Goal: Task Accomplishment & Management: Manage account settings

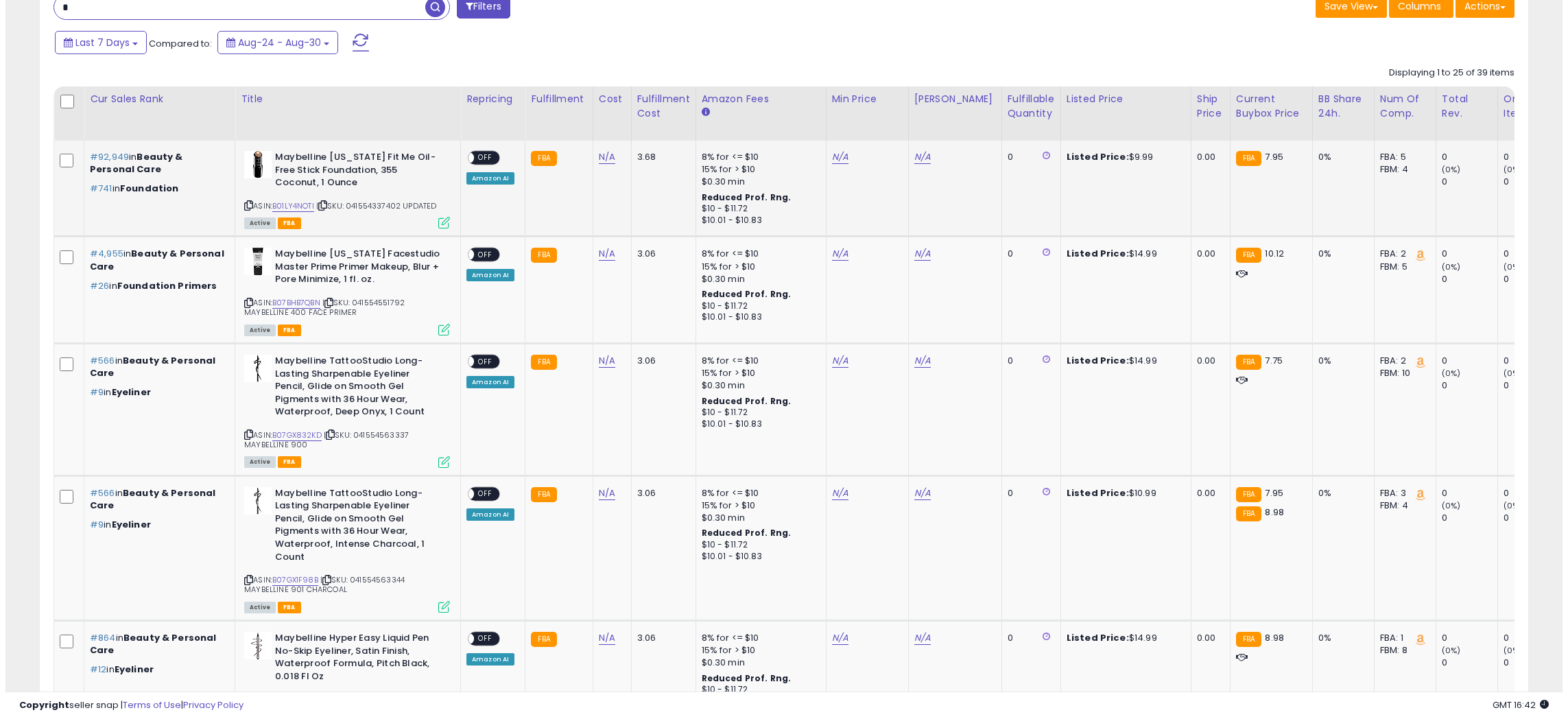
scroll to position [46, 0]
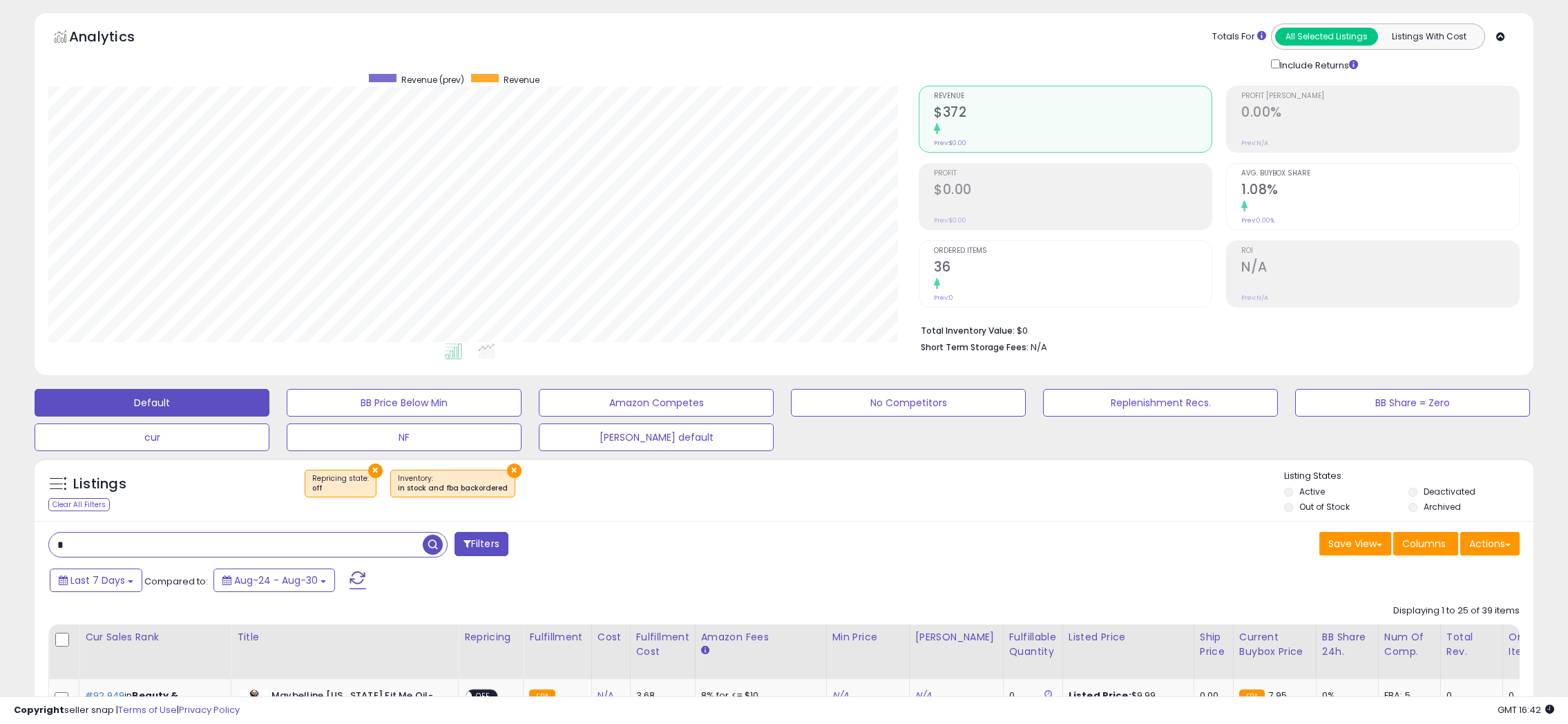
click at [349, 581] on span at bounding box center [357, 579] width 17 height 18
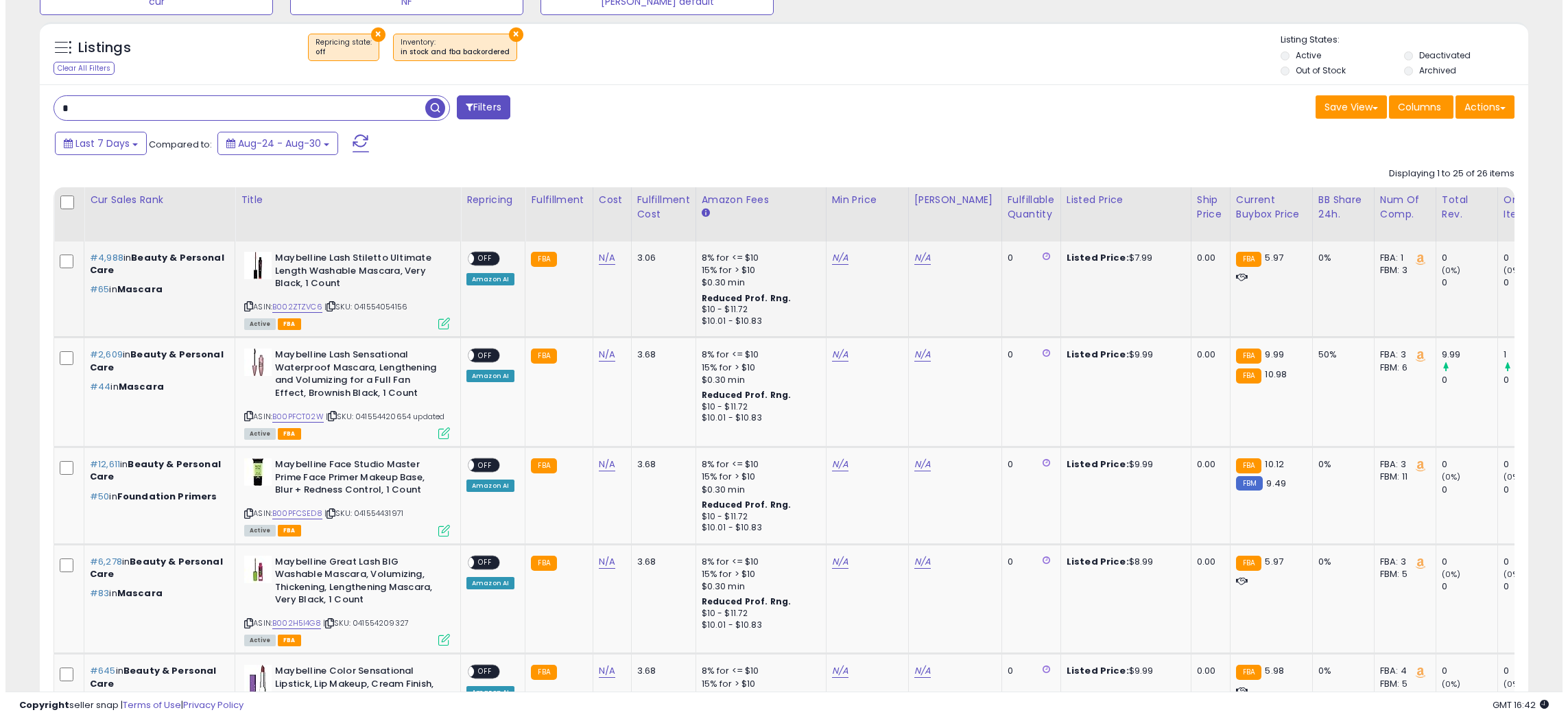
scroll to position [503, 0]
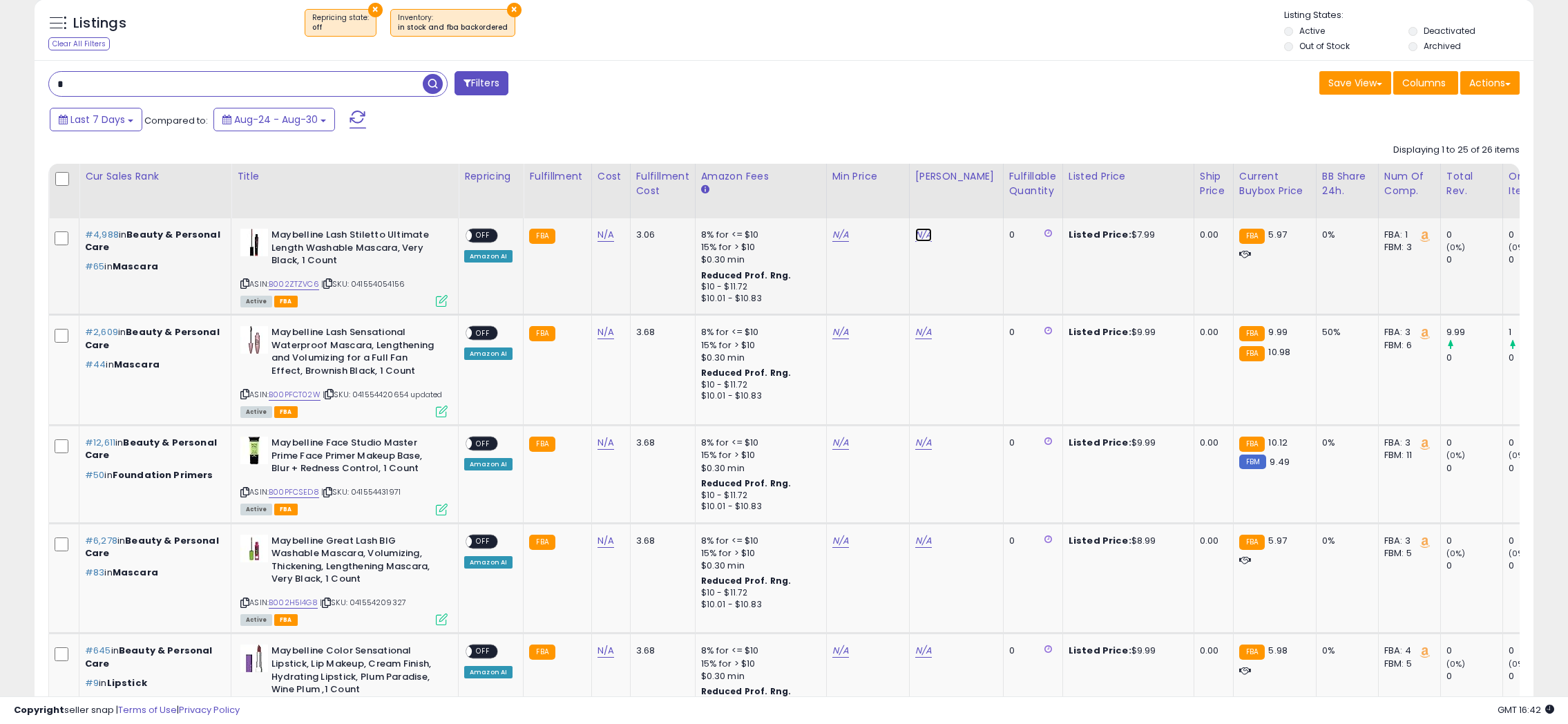
click at [921, 236] on link "N/A" at bounding box center [924, 235] width 17 height 14
type input "*"
click at [962, 199] on icon "submit" at bounding box center [957, 200] width 8 height 8
click at [832, 240] on link "N/A" at bounding box center [840, 235] width 17 height 14
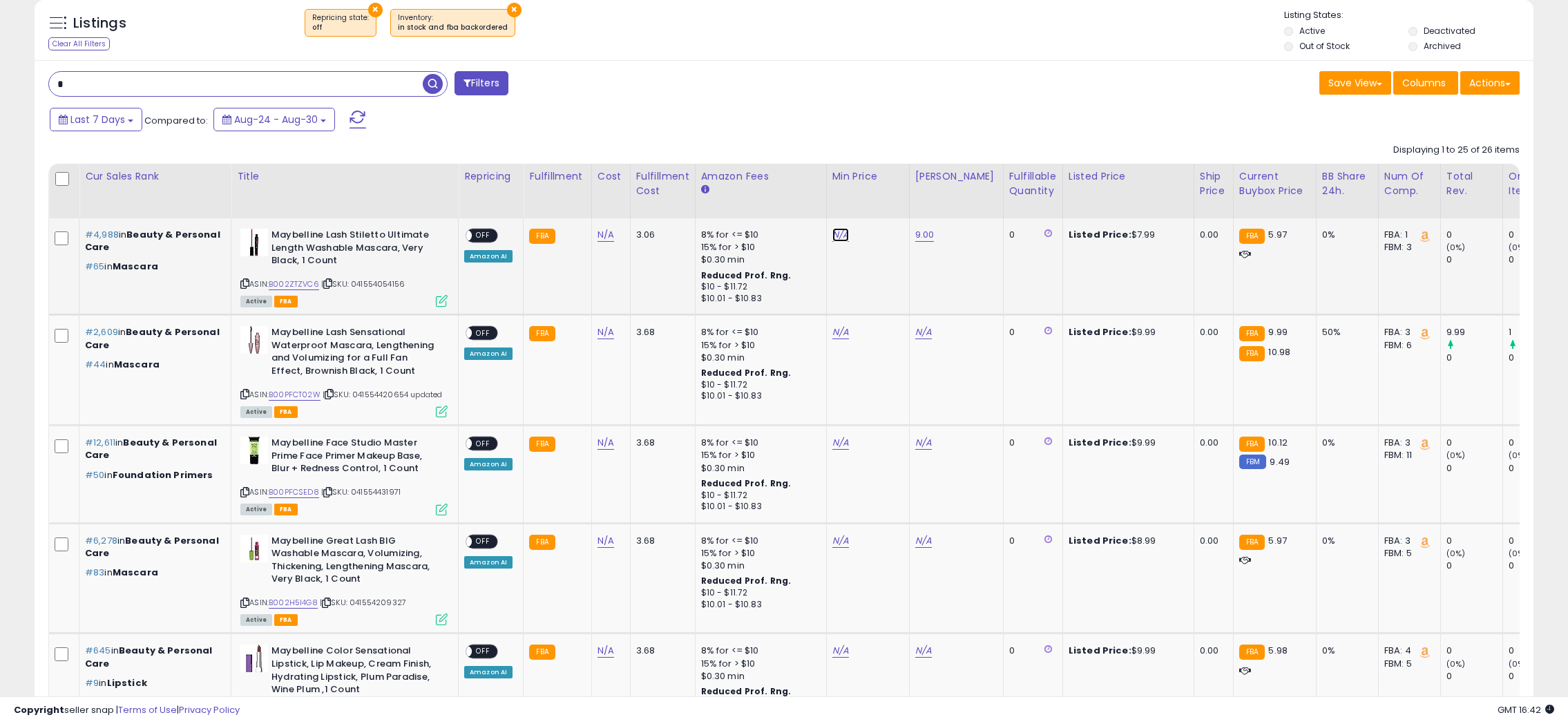
click at [832, 240] on link "N/A" at bounding box center [840, 235] width 17 height 14
type input "*"
click at [878, 203] on icon "submit" at bounding box center [874, 200] width 8 height 8
click at [495, 240] on div "ON OFF" at bounding box center [481, 236] width 32 height 15
click at [489, 237] on span "OFF" at bounding box center [483, 236] width 22 height 12
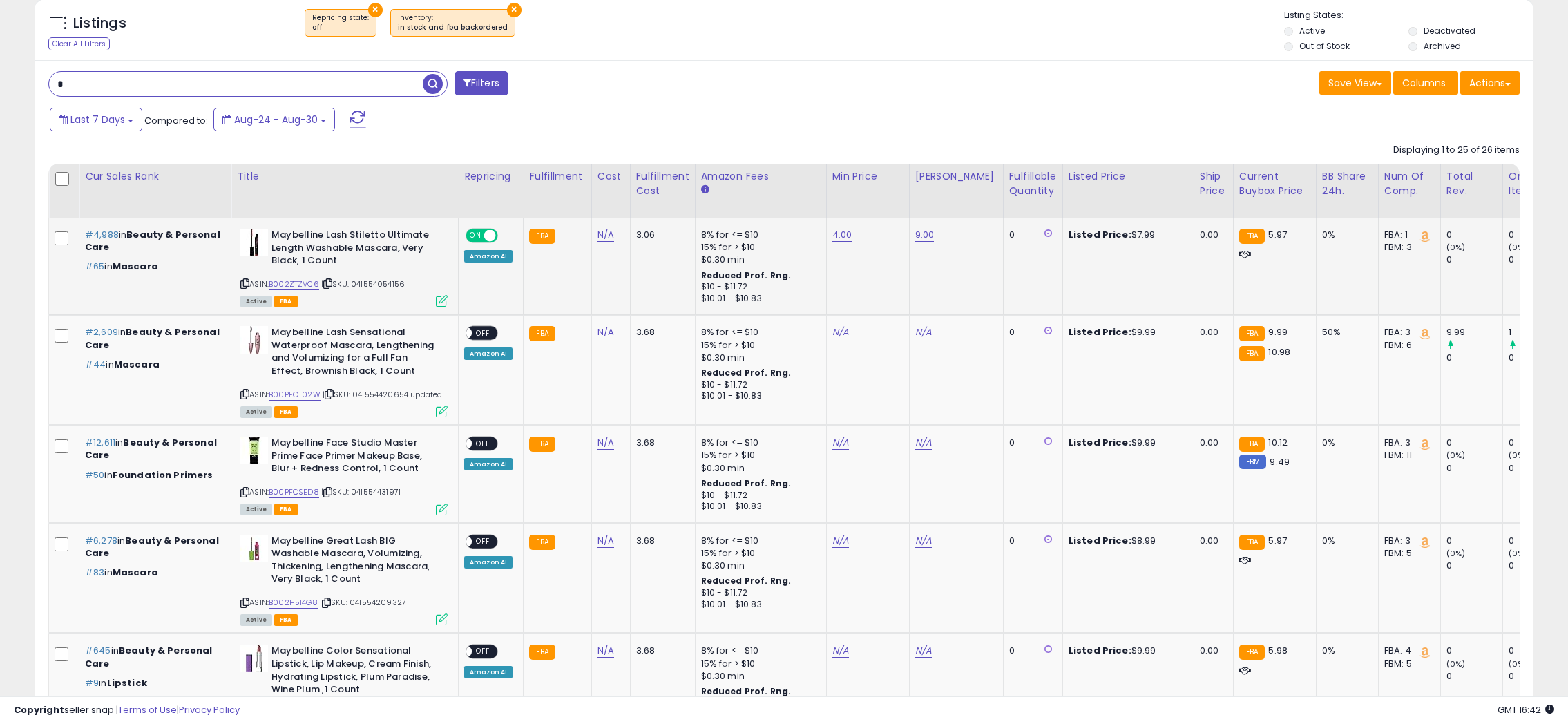
click at [445, 297] on icon at bounding box center [441, 301] width 12 height 12
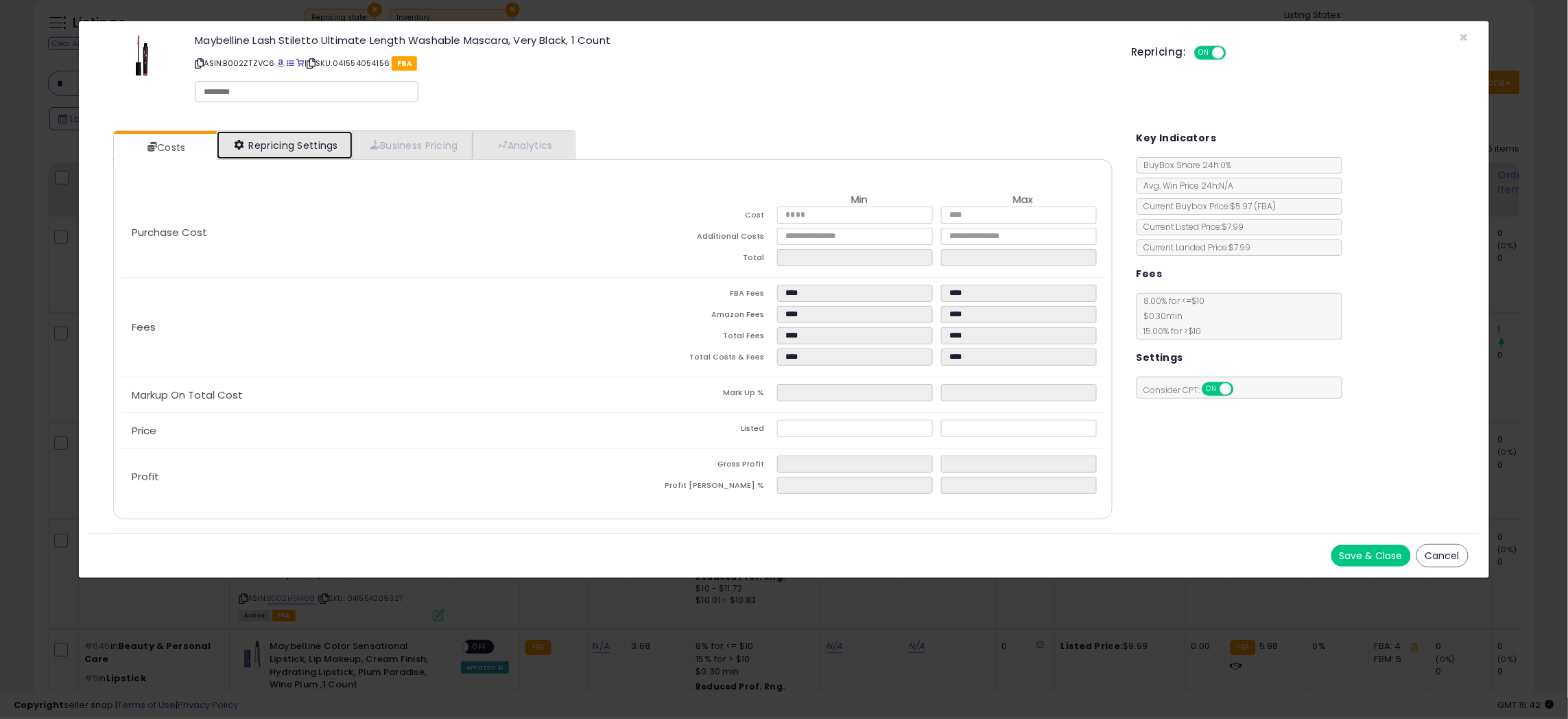
click at [276, 149] on link "Repricing Settings" at bounding box center [284, 145] width 136 height 29
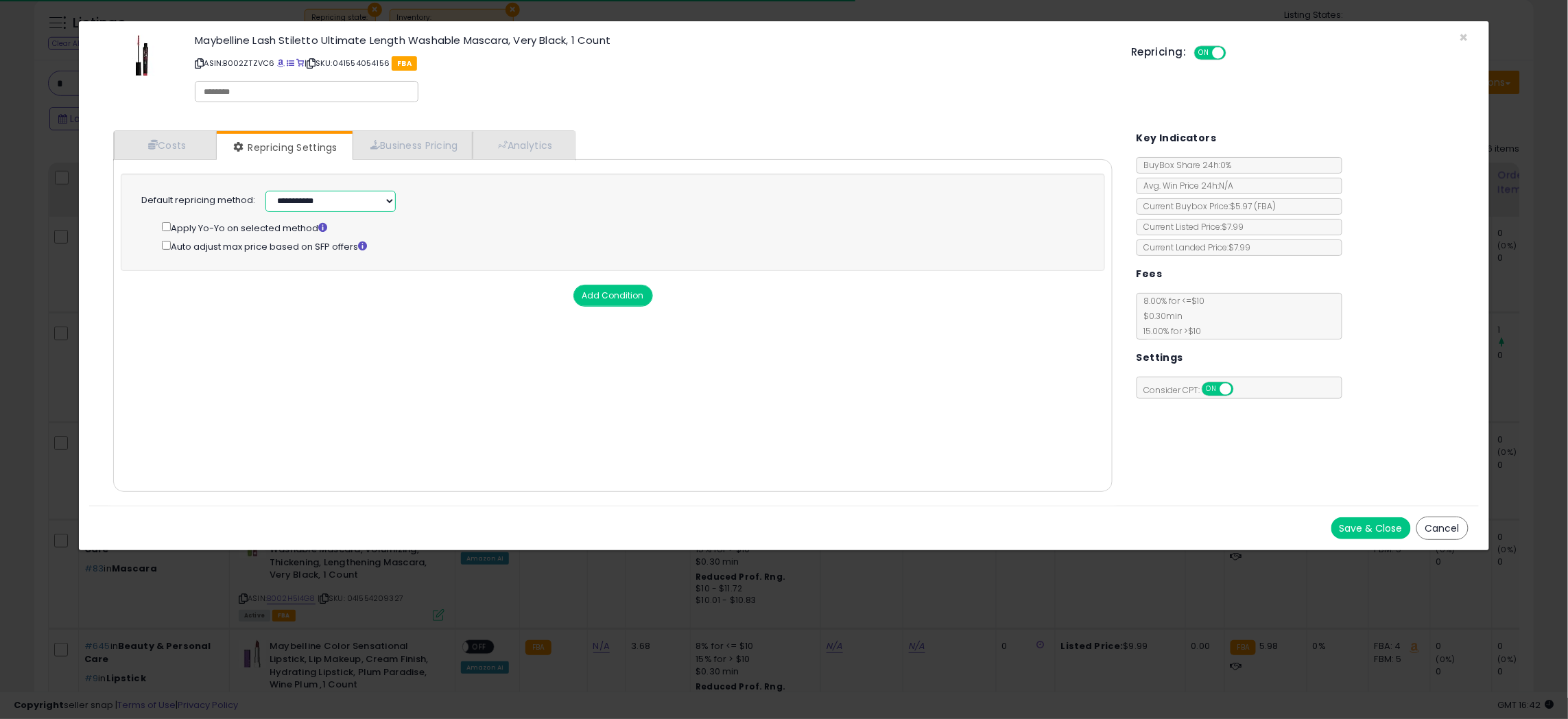
click at [299, 209] on select "**********" at bounding box center [330, 201] width 130 height 21
select select "******"
click at [265, 191] on select "**********" at bounding box center [330, 201] width 130 height 21
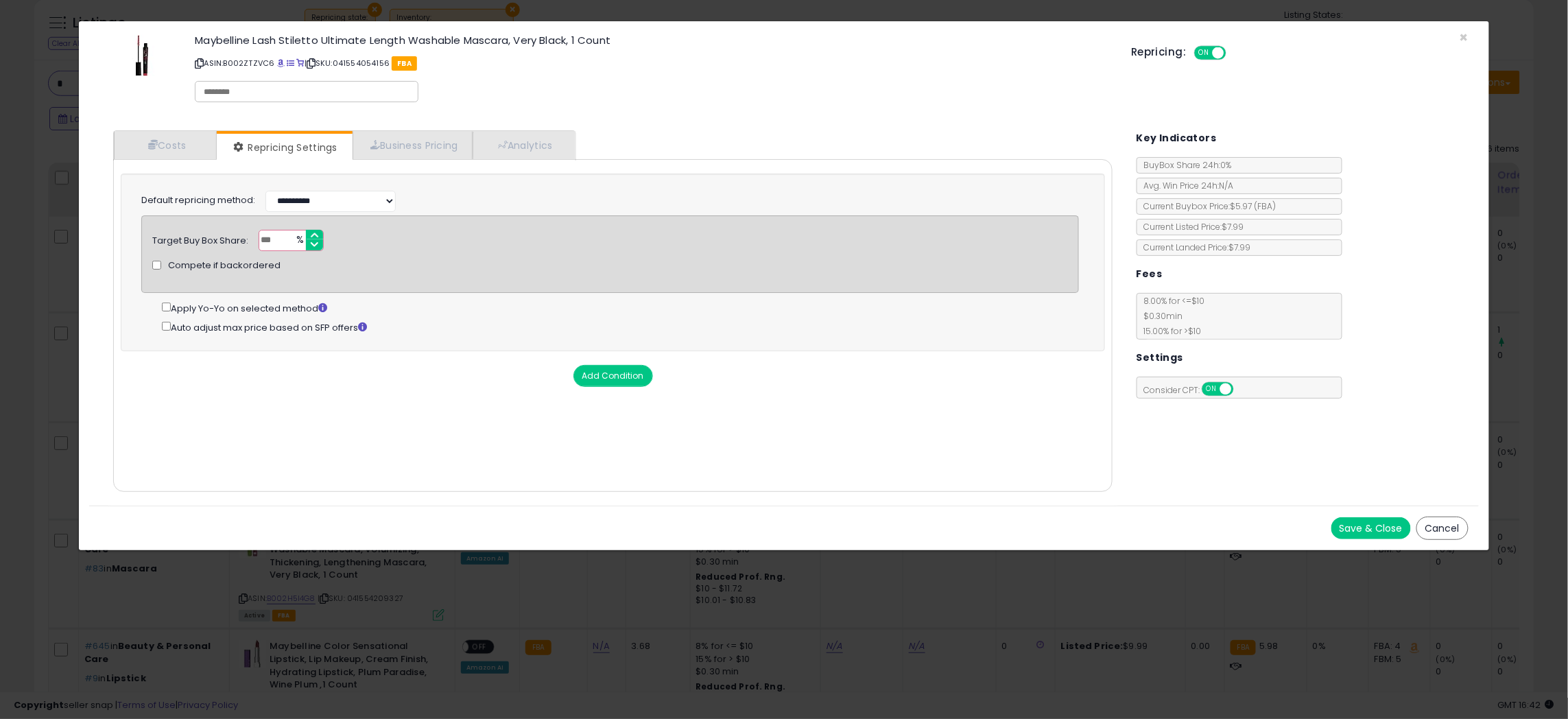
click at [1382, 511] on div "Save & Close Cancel" at bounding box center [784, 527] width 1389 height 44
click at [1368, 530] on button "Save & Close" at bounding box center [1371, 528] width 79 height 22
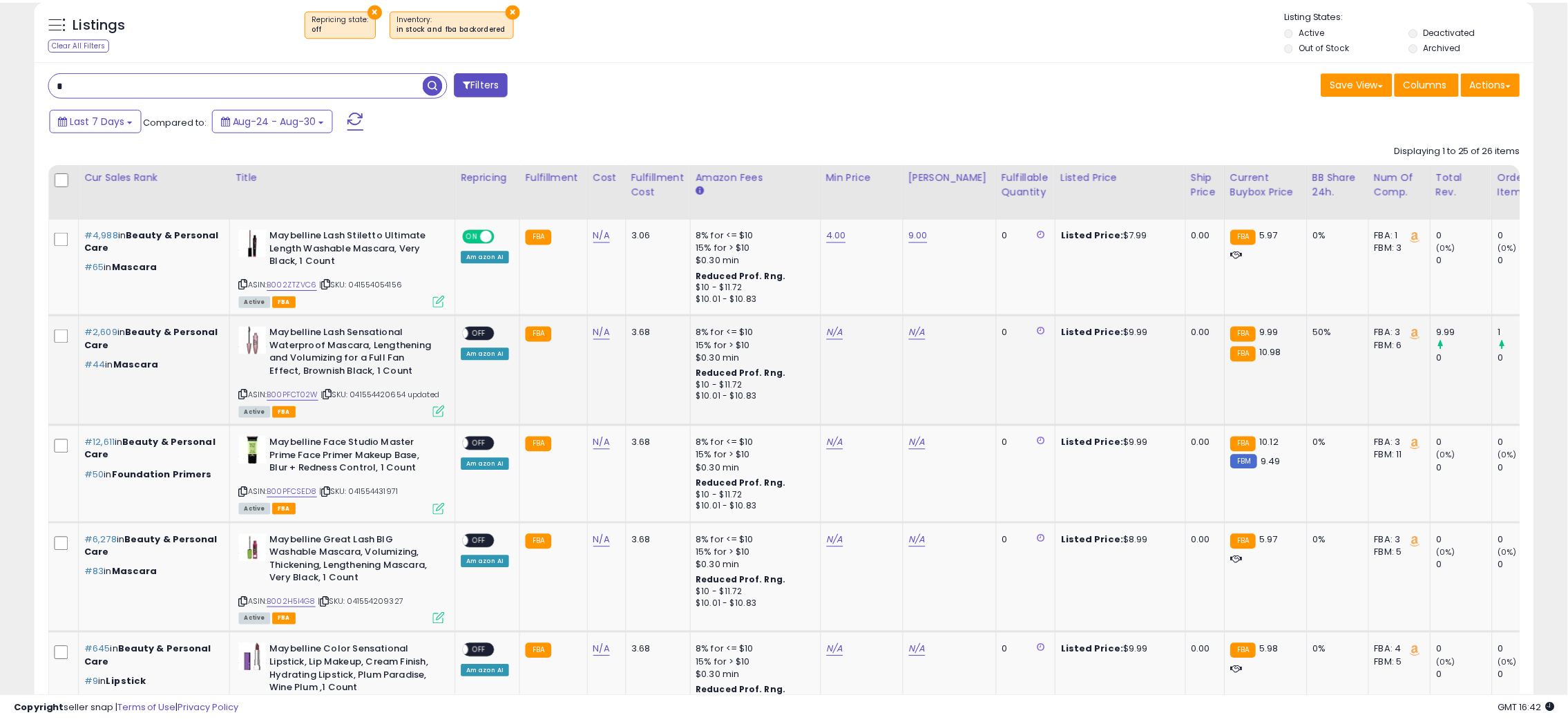
scroll to position [690276, 689804]
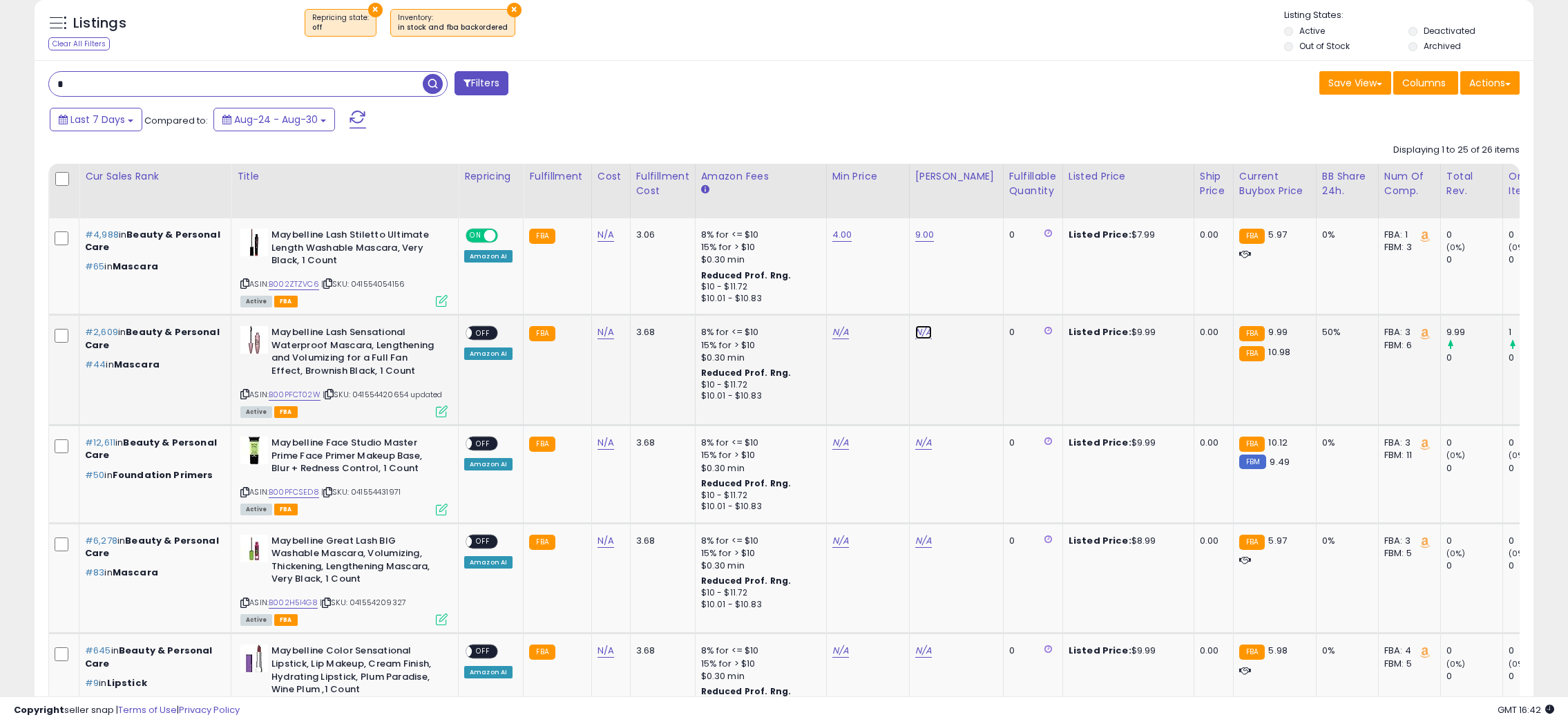
click at [919, 333] on link "N/A" at bounding box center [924, 331] width 17 height 14
type input "****"
click at [969, 291] on button "submit" at bounding box center [956, 297] width 23 height 20
click at [840, 336] on link "N/A" at bounding box center [840, 331] width 17 height 14
type input "*"
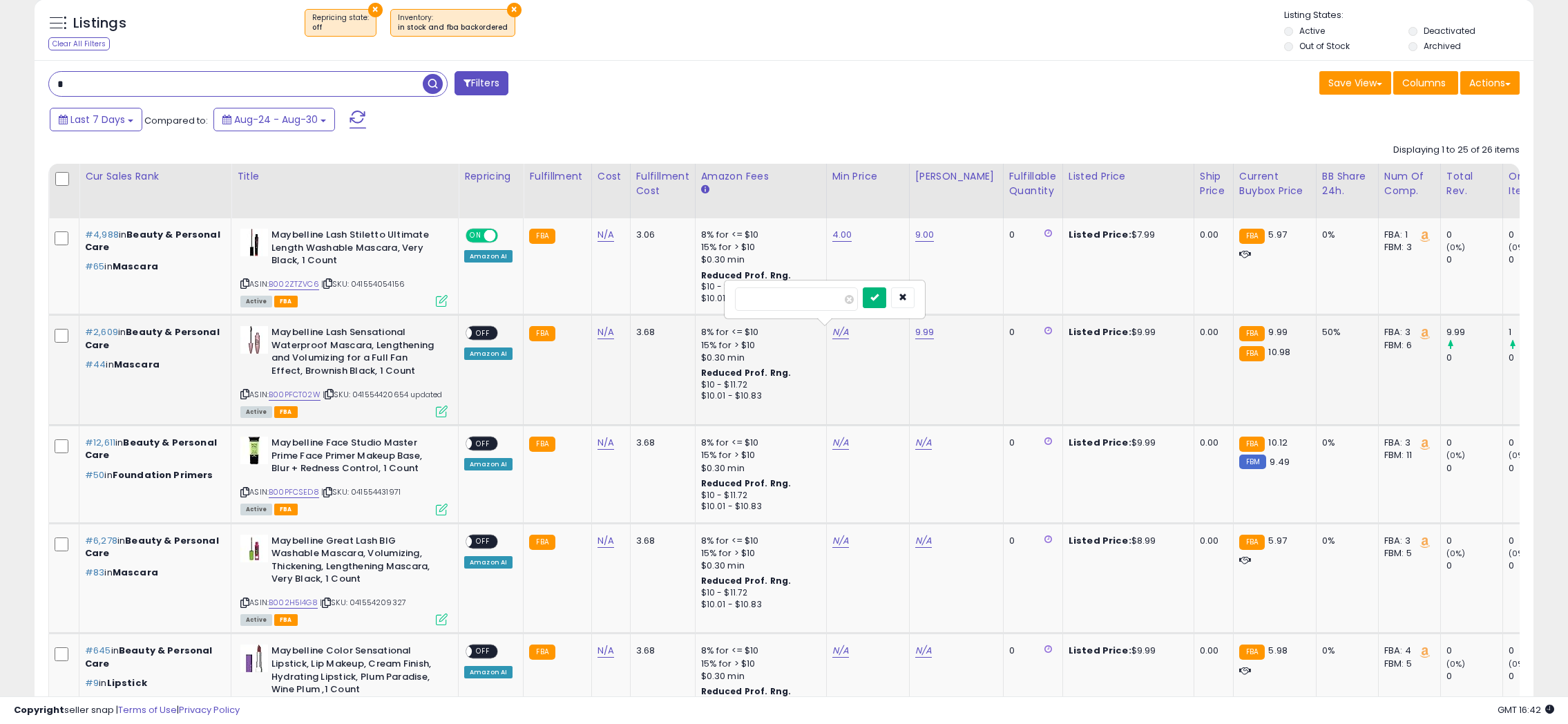
click at [878, 299] on icon "submit" at bounding box center [874, 296] width 8 height 8
click at [481, 333] on span "OFF" at bounding box center [483, 333] width 22 height 12
click at [931, 441] on div "N/A" at bounding box center [953, 442] width 77 height 12
click at [924, 443] on link "N/A" at bounding box center [924, 442] width 17 height 14
type input "****"
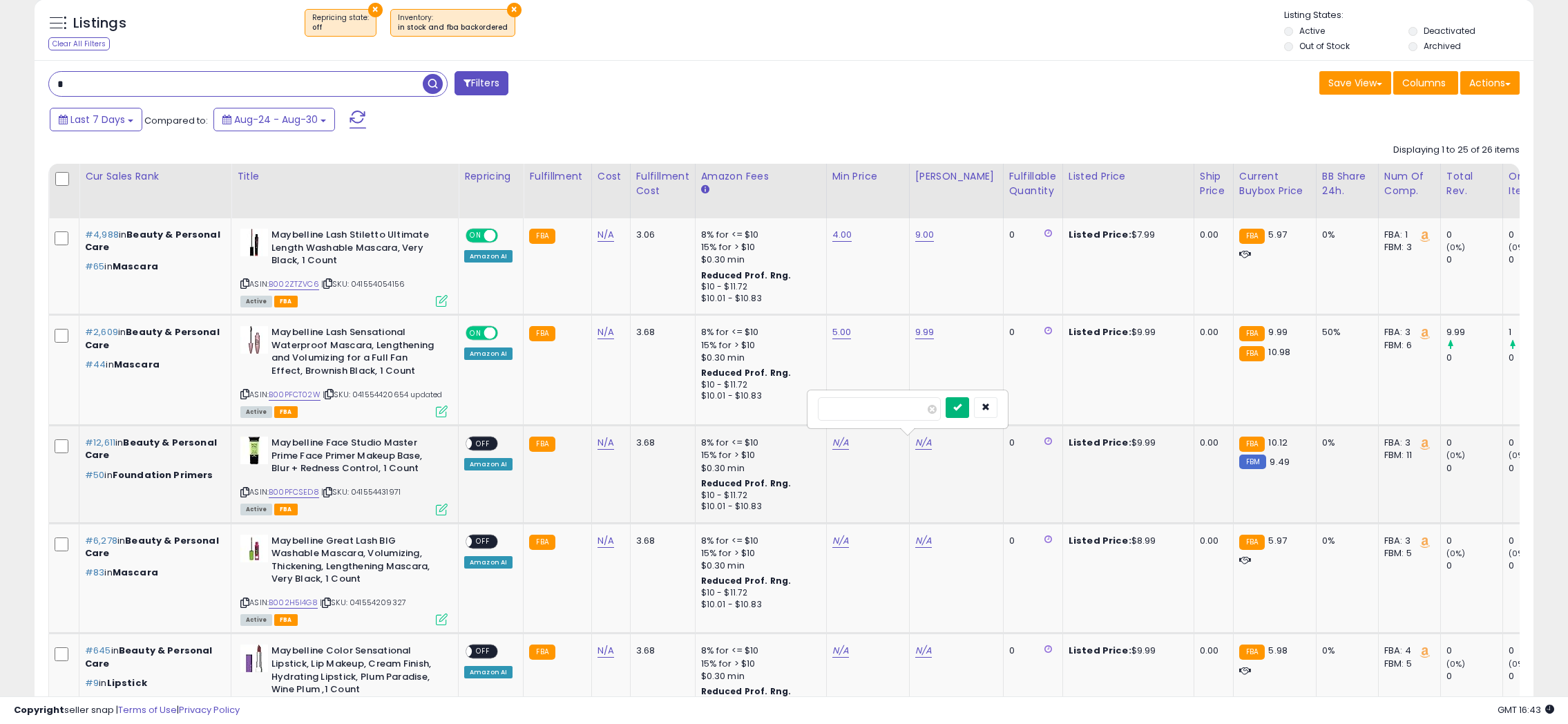
click at [969, 413] on button "submit" at bounding box center [956, 407] width 23 height 20
click at [839, 444] on link "N/A" at bounding box center [840, 442] width 17 height 14
type input "*"
click at [878, 406] on icon "submit" at bounding box center [874, 407] width 8 height 8
click at [480, 446] on span "OFF" at bounding box center [483, 444] width 22 height 12
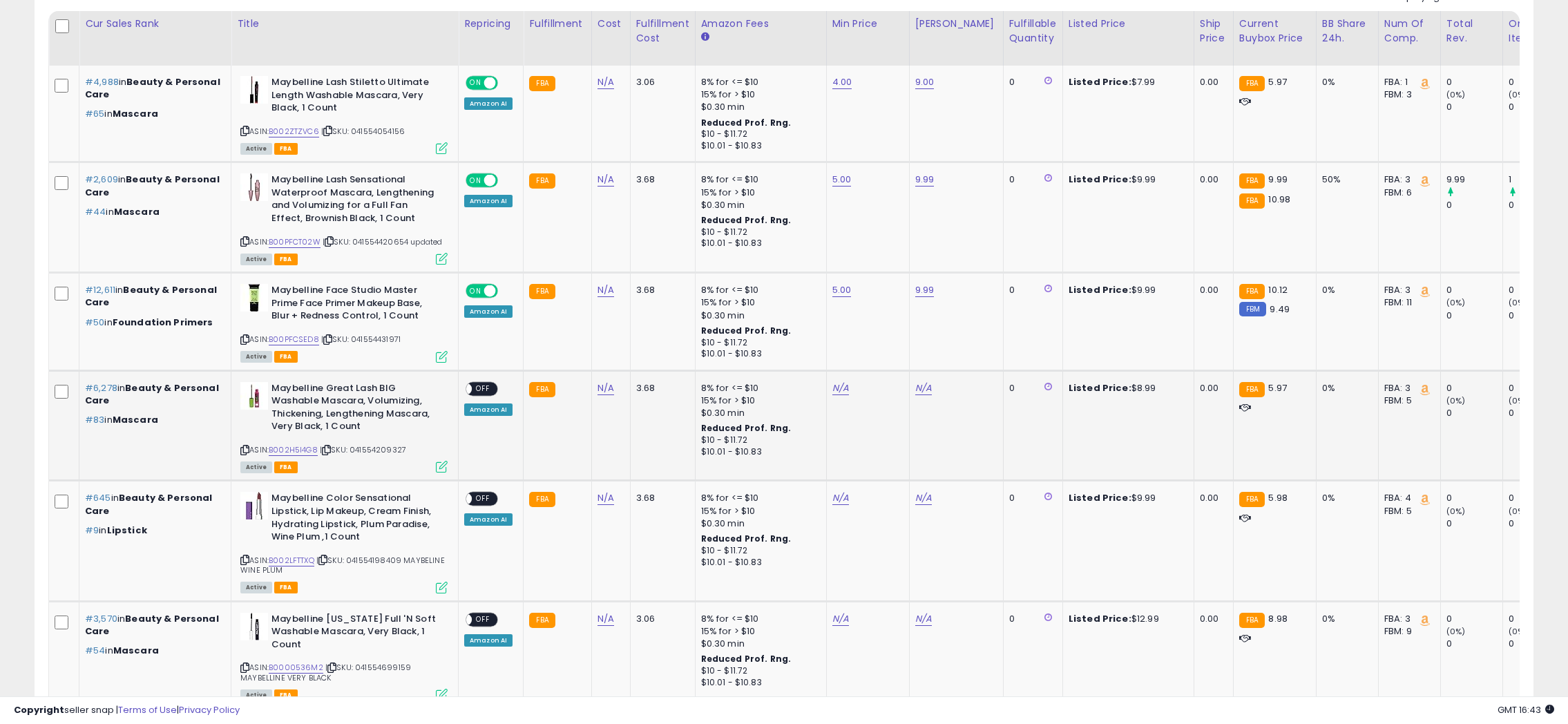
scroll to position [660, 0]
click at [915, 381] on link "N/A" at bounding box center [924, 387] width 17 height 14
type input "*"
click at [969, 360] on button "submit" at bounding box center [956, 351] width 23 height 20
click at [841, 388] on link "N/A" at bounding box center [840, 387] width 17 height 14
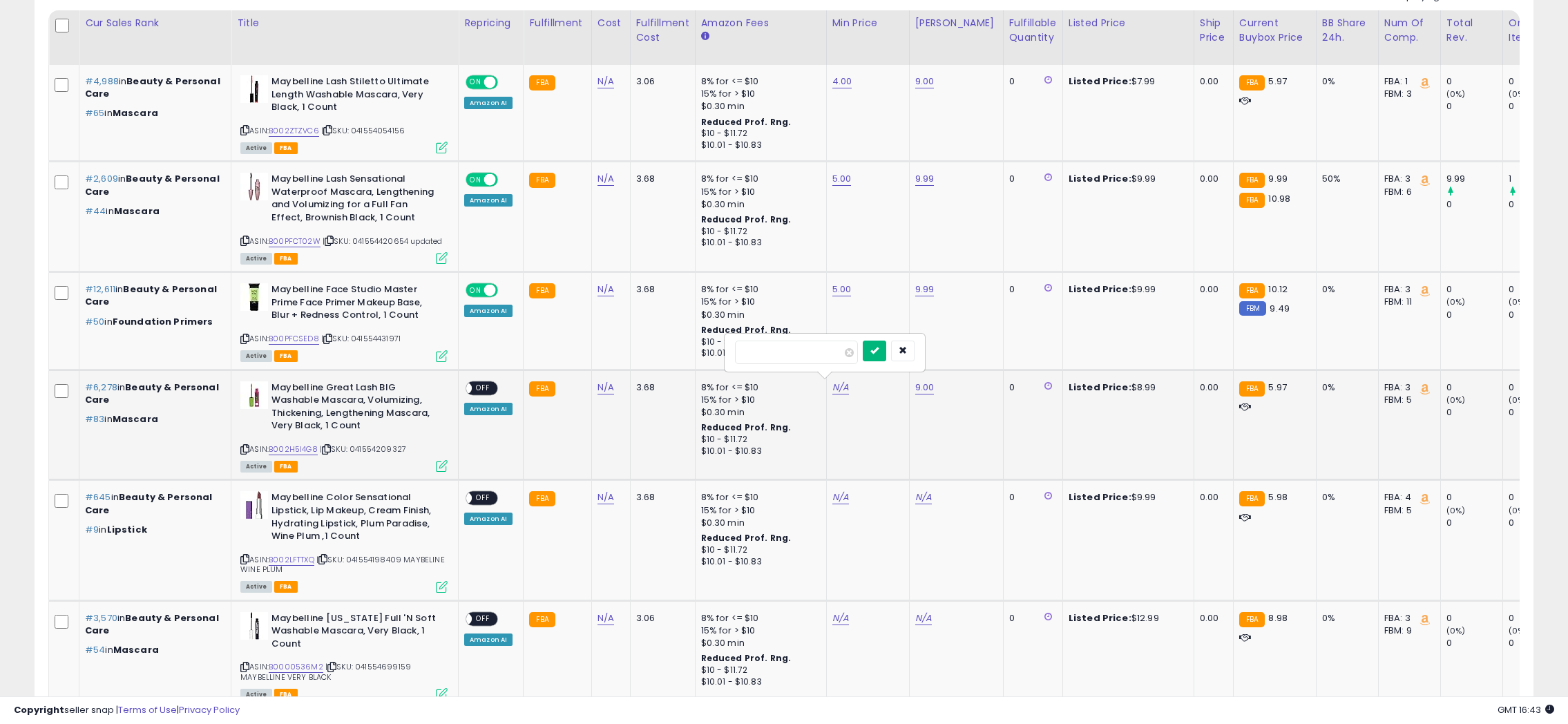
type input "*"
click at [887, 347] on button "submit" at bounding box center [874, 351] width 23 height 20
click at [479, 387] on span "OFF" at bounding box center [483, 387] width 22 height 12
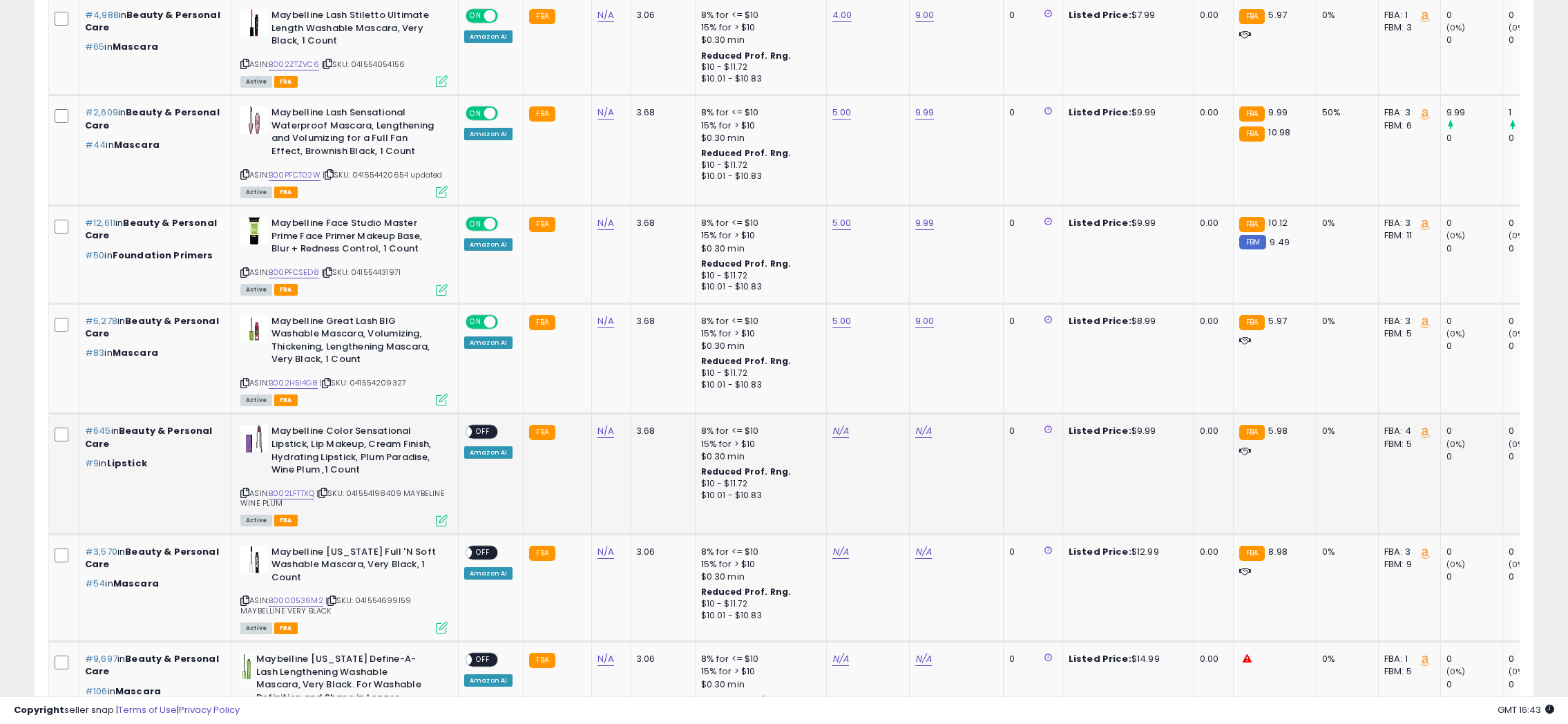
scroll to position [813, 0]
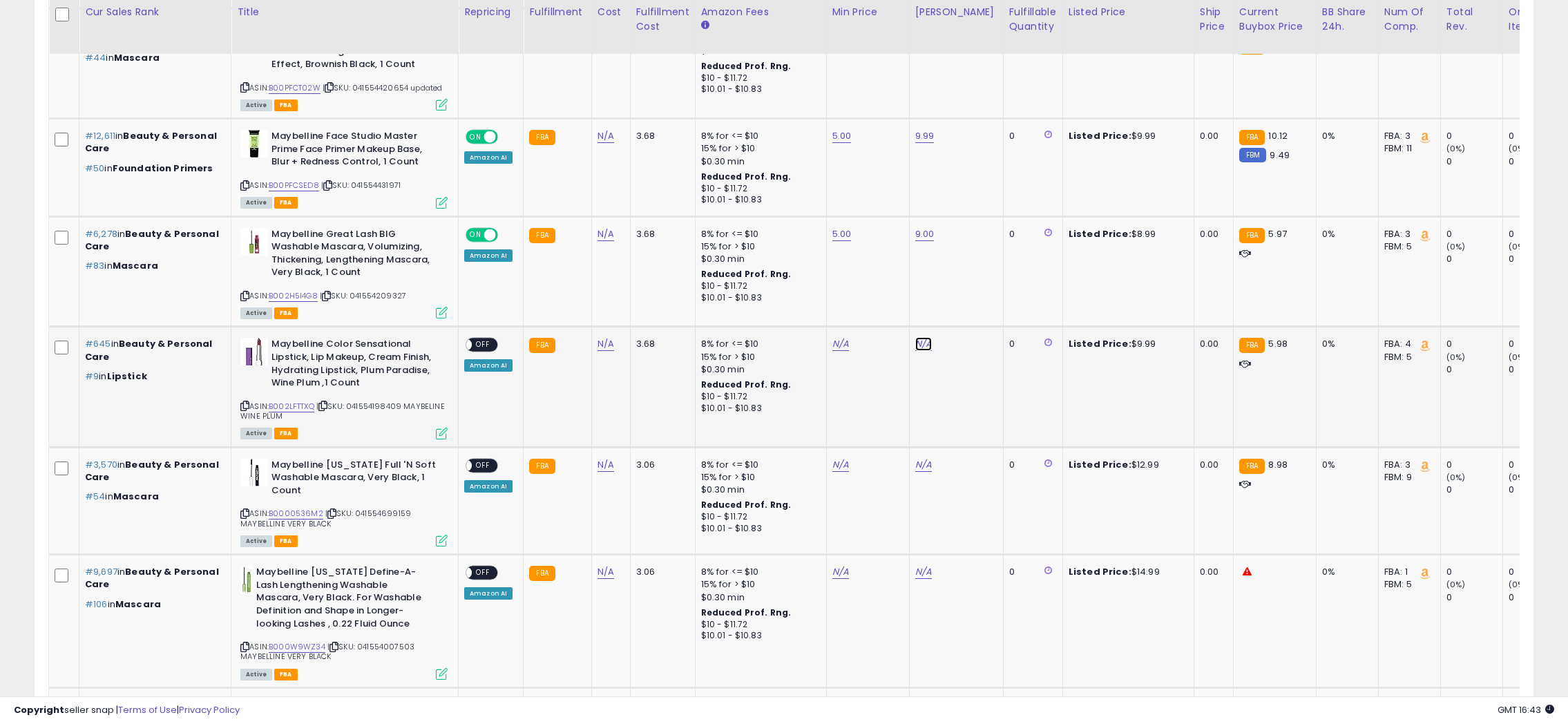
click at [916, 343] on link "N/A" at bounding box center [924, 343] width 17 height 14
type input "*"
drag, startPoint x: 973, startPoint y: 312, endPoint x: 907, endPoint y: 331, distance: 68.7
click at [969, 312] on button "submit" at bounding box center [956, 307] width 23 height 20
click at [839, 348] on link "N/A" at bounding box center [840, 343] width 17 height 14
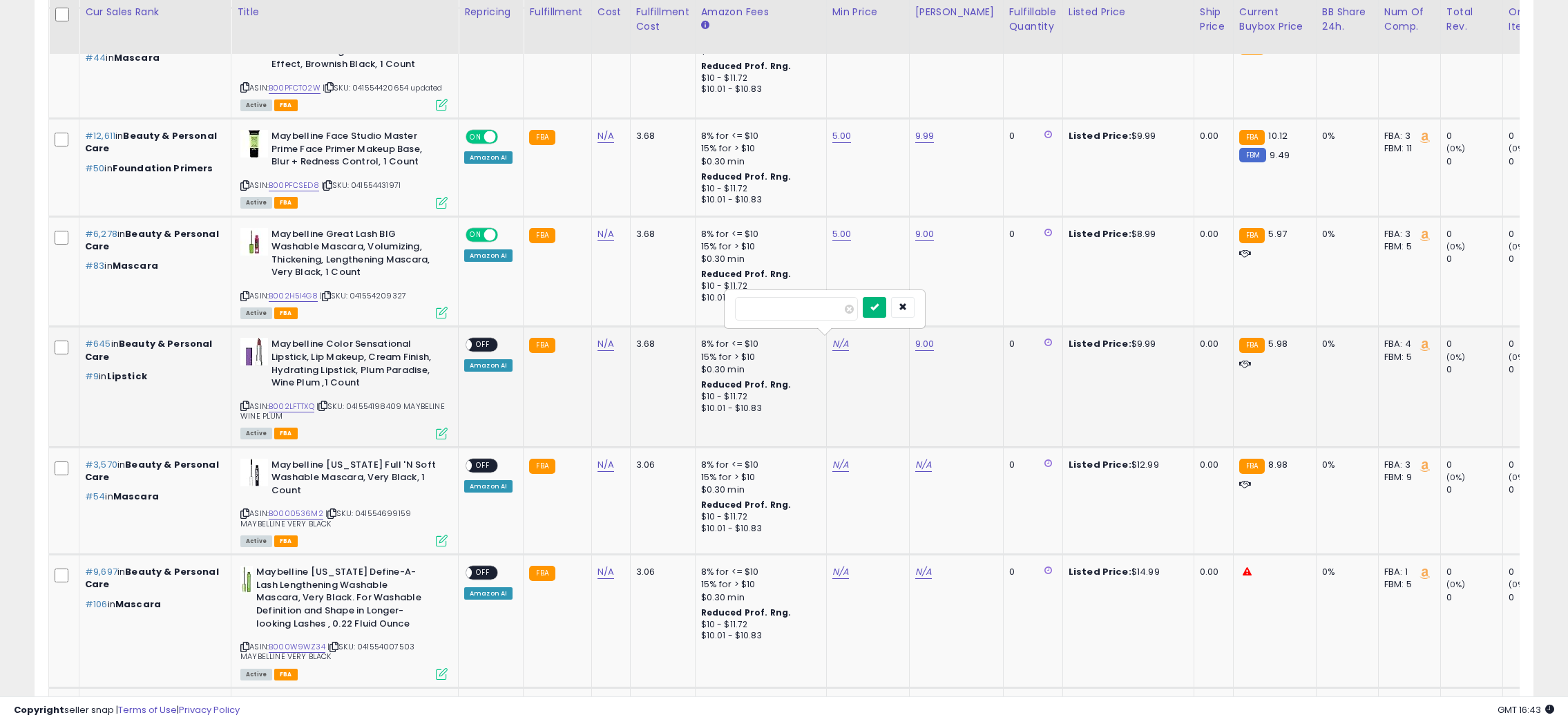
type input "*"
click at [887, 313] on button "submit" at bounding box center [874, 307] width 23 height 20
click at [490, 343] on span "OFF" at bounding box center [483, 344] width 22 height 12
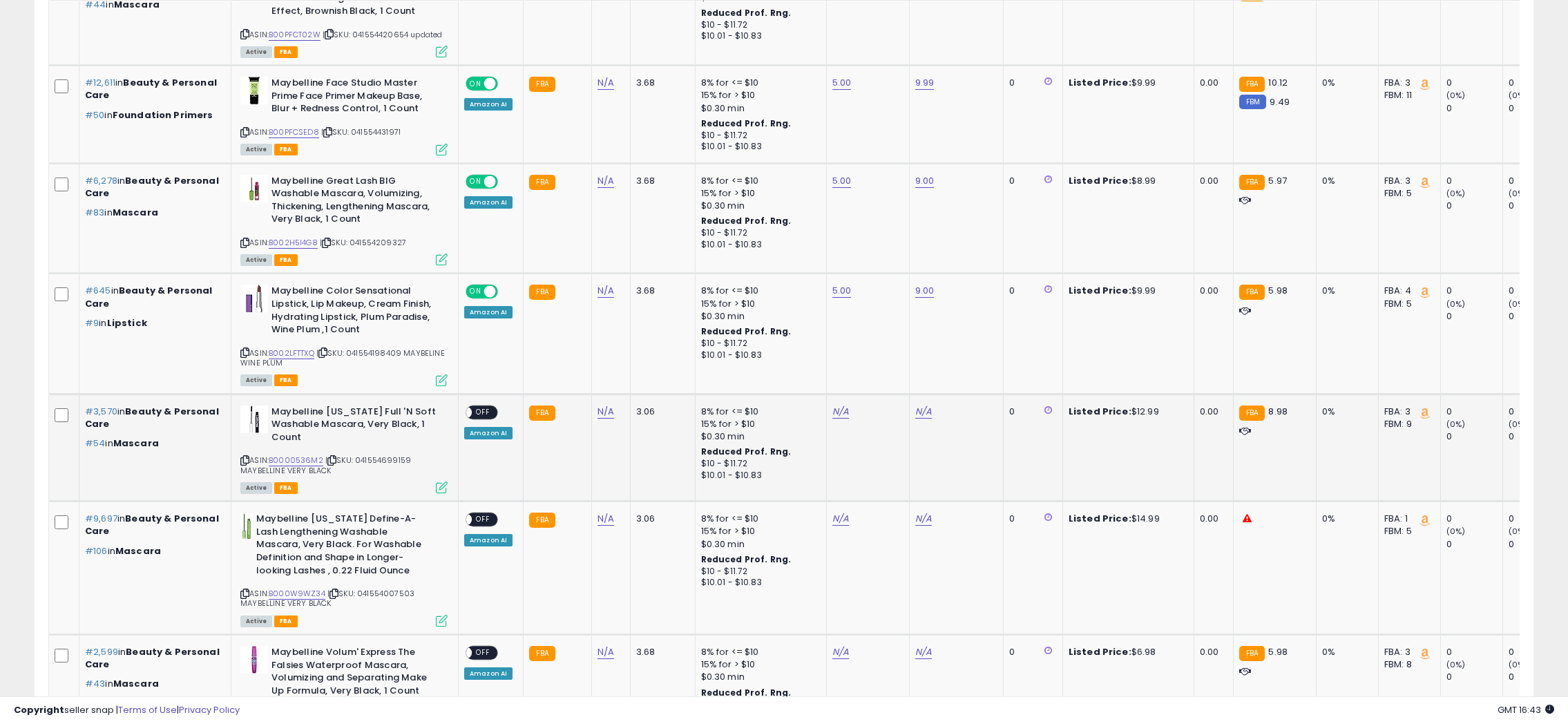
scroll to position [891, 0]
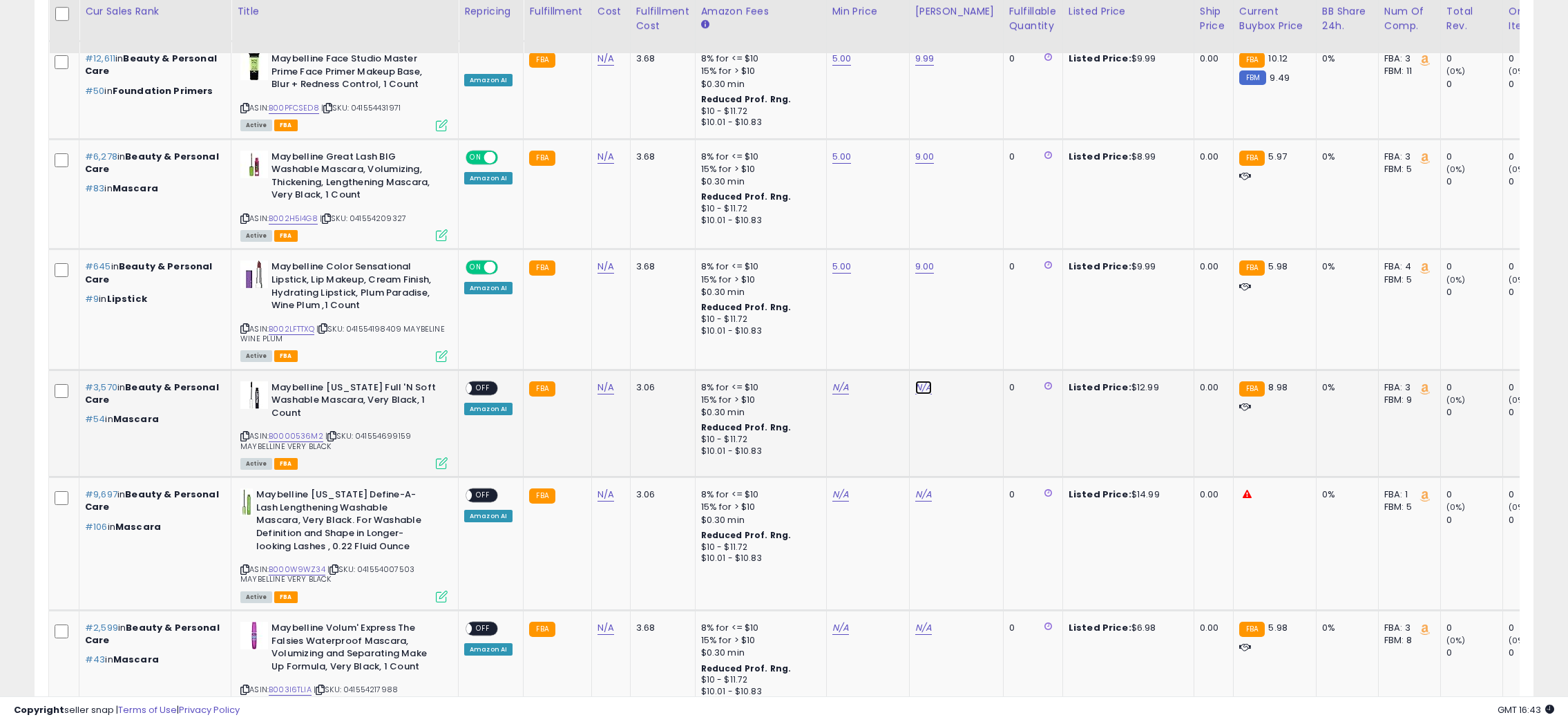
click at [922, 389] on link "N/A" at bounding box center [924, 387] width 17 height 14
